Goal: Browse casually

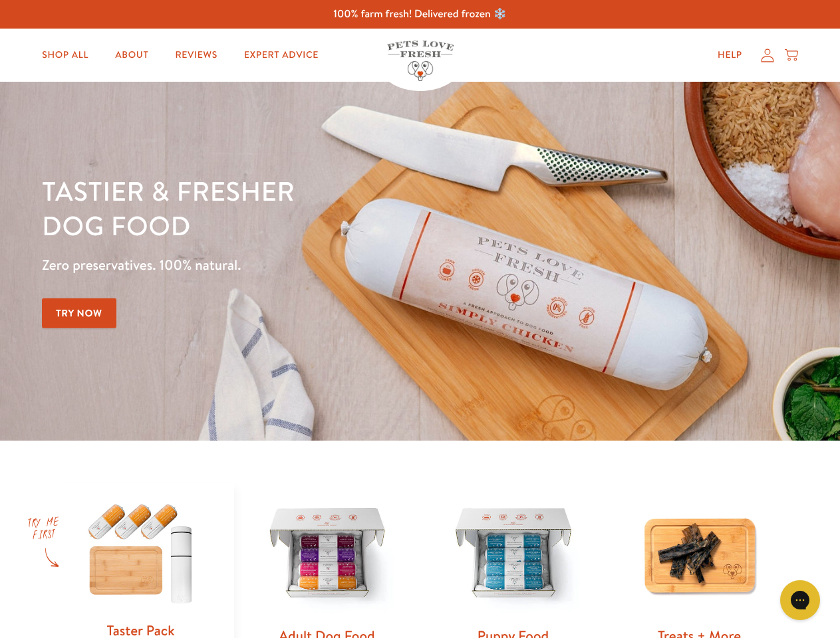
click at [419, 319] on div "Tastier & fresher dog food Zero preservatives. 100% natural. Try Now" at bounding box center [294, 261] width 504 height 175
click at [800, 600] on icon "Gorgias live chat" at bounding box center [799, 600] width 13 height 13
